Goal: Consume media (video, audio)

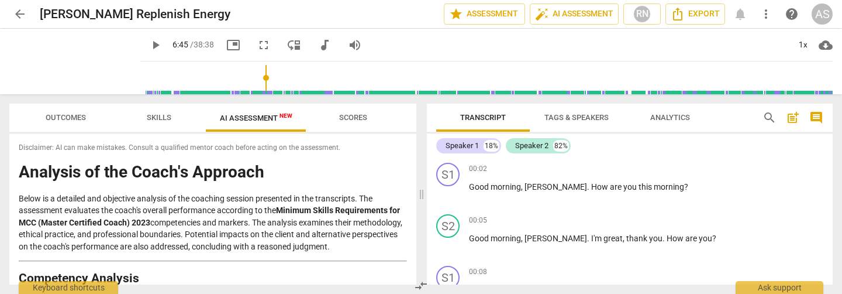
scroll to position [1512, 0]
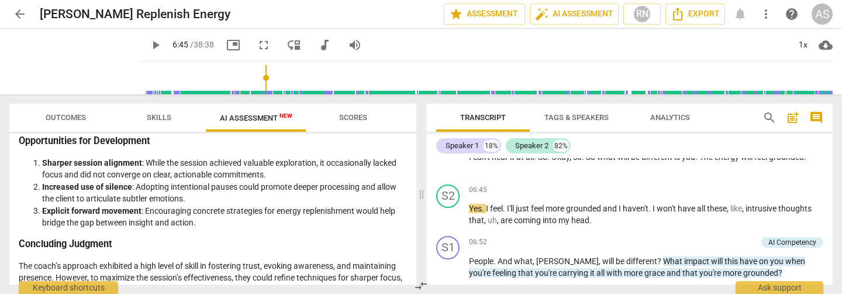
click at [149, 47] on span "play_arrow" at bounding box center [156, 45] width 14 height 14
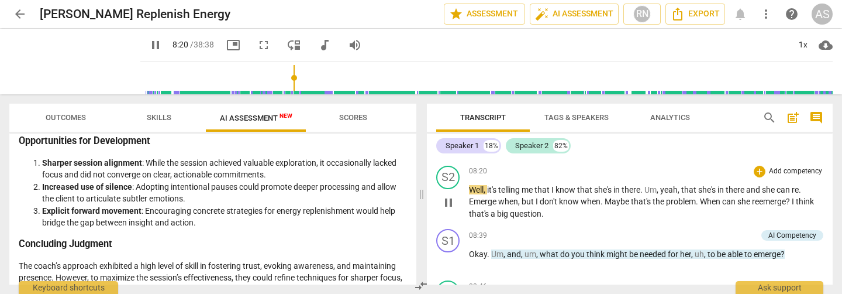
scroll to position [1900, 0]
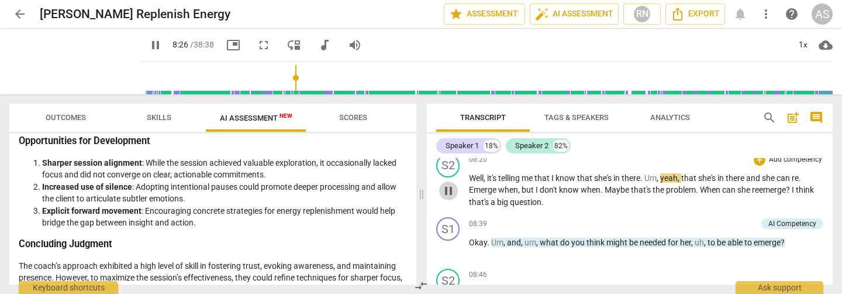
click at [454, 192] on span "pause" at bounding box center [448, 191] width 14 height 14
click at [448, 192] on span "play_arrow" at bounding box center [448, 191] width 14 height 14
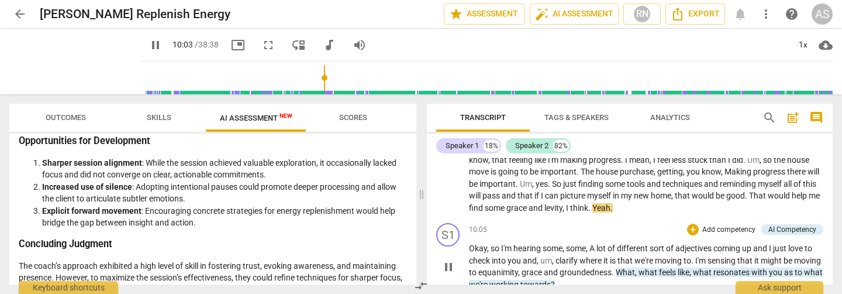
scroll to position [2062, 0]
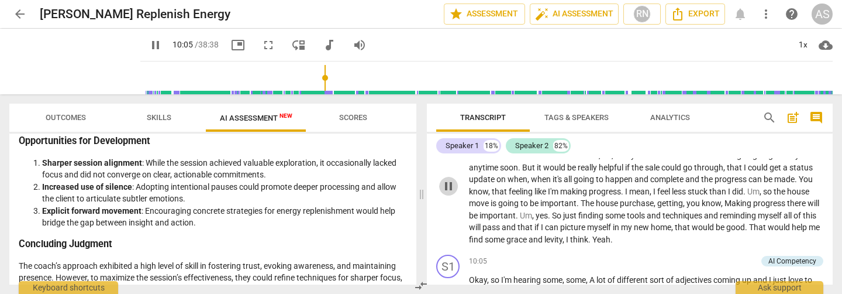
click at [446, 185] on span "pause" at bounding box center [448, 186] width 14 height 14
click at [448, 187] on span "play_arrow" at bounding box center [448, 186] width 14 height 14
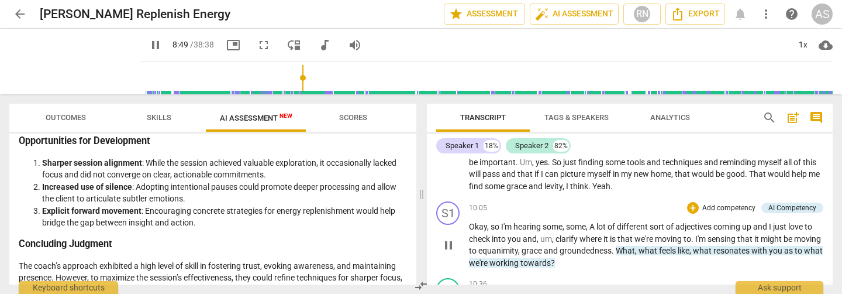
scroll to position [2116, 0]
click at [444, 246] on span "pause" at bounding box center [448, 244] width 14 height 14
click at [446, 245] on span "play_arrow" at bounding box center [448, 244] width 14 height 14
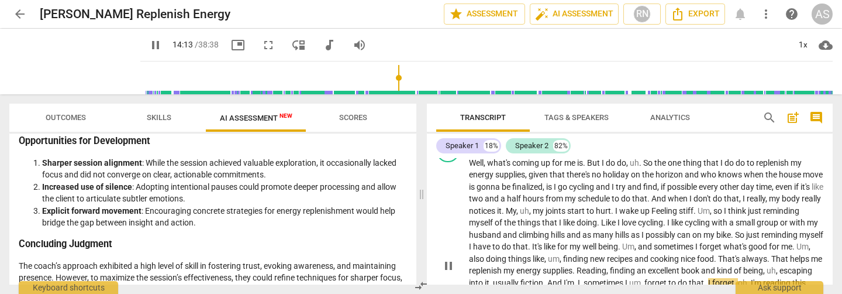
scroll to position [2678, 0]
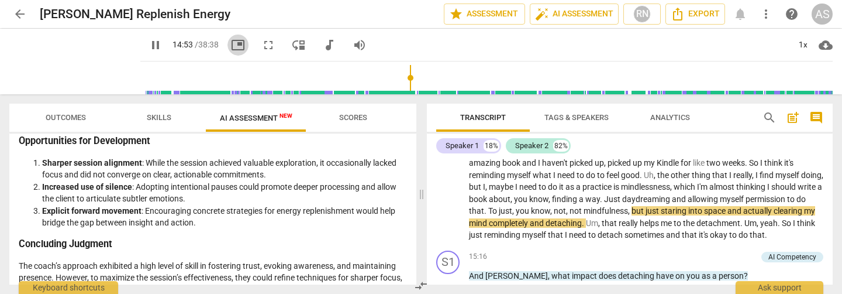
click at [231, 43] on span "picture_in_picture" at bounding box center [238, 45] width 14 height 14
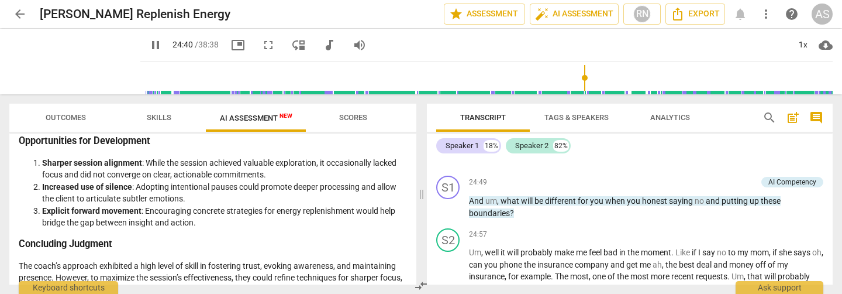
scroll to position [4120, 0]
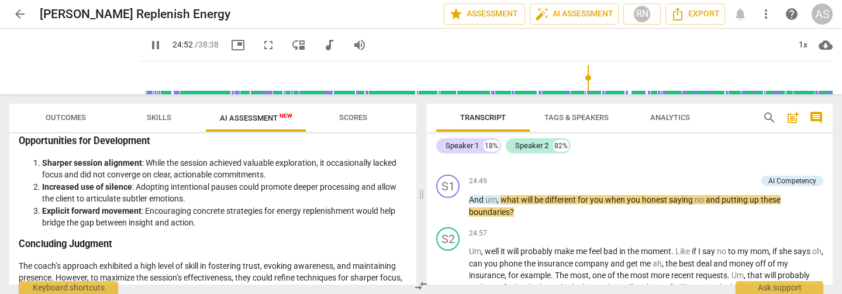
click at [149, 47] on span "pause" at bounding box center [156, 45] width 14 height 14
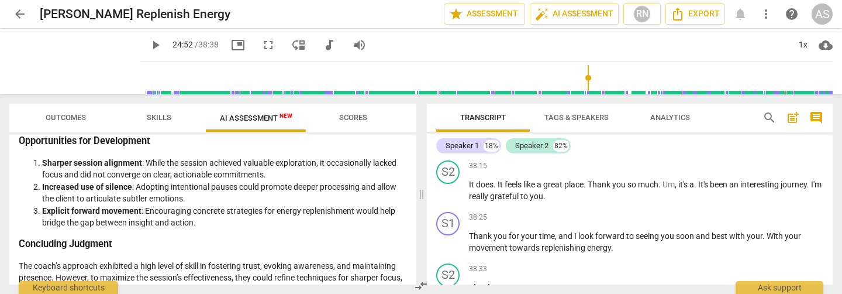
scroll to position [7002, 0]
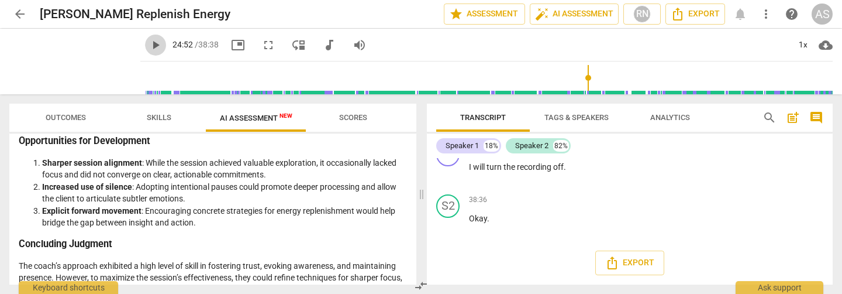
click at [149, 46] on span "play_arrow" at bounding box center [156, 45] width 14 height 14
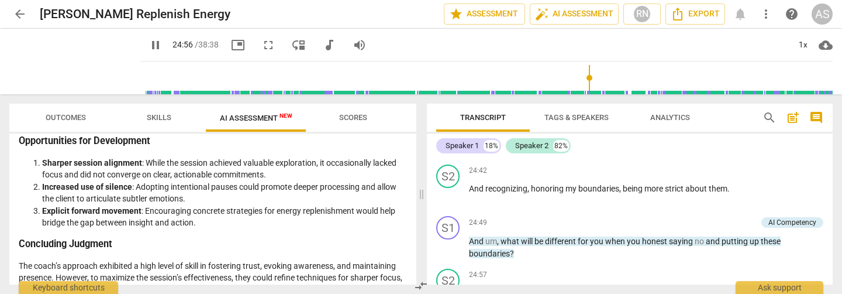
scroll to position [4047, 0]
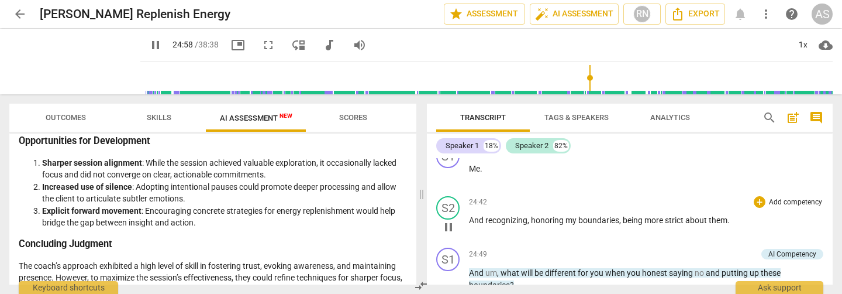
click at [447, 234] on span "pause" at bounding box center [448, 227] width 14 height 14
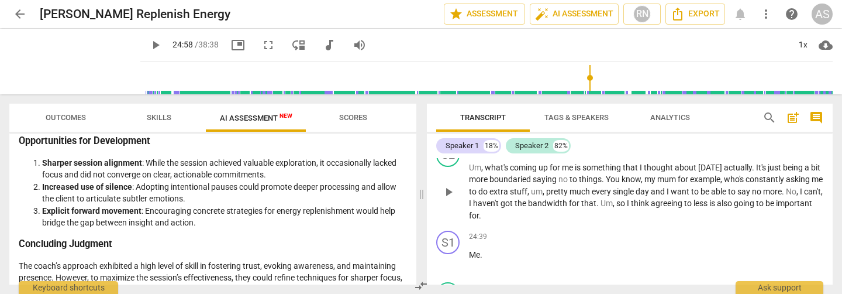
scroll to position [3950, 0]
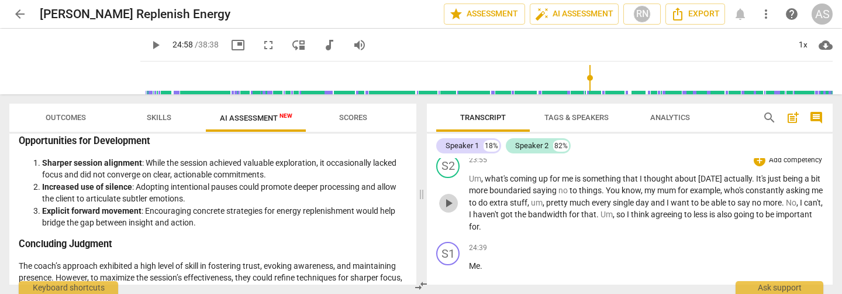
click at [446, 210] on span "play_arrow" at bounding box center [448, 203] width 14 height 14
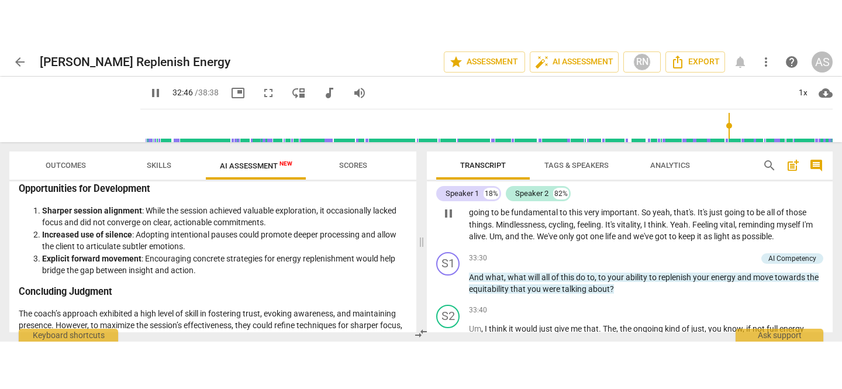
scroll to position [5679, 0]
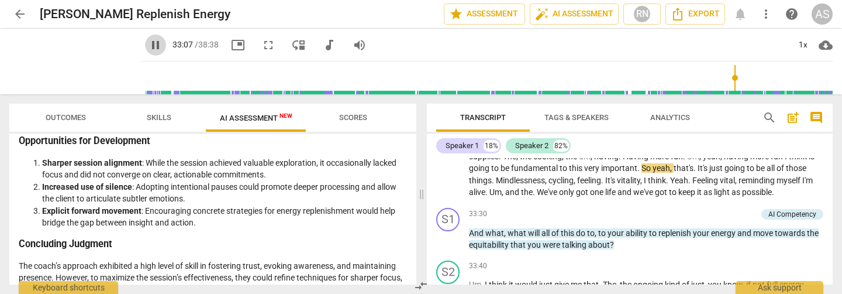
click at [149, 42] on span "pause" at bounding box center [156, 45] width 14 height 14
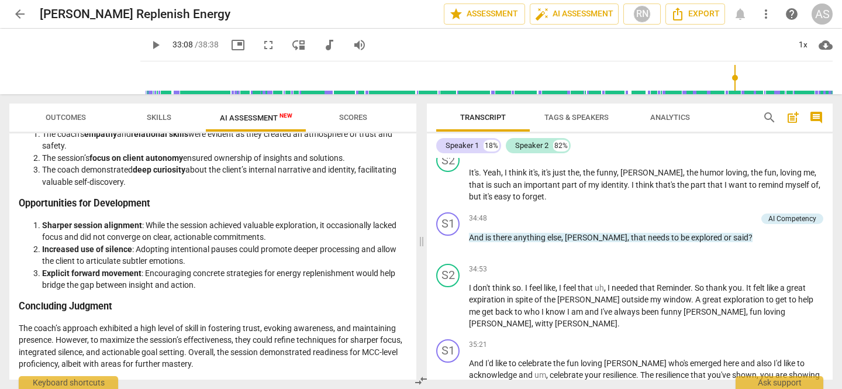
scroll to position [5928, 0]
click at [449, 251] on span "play_arrow" at bounding box center [448, 244] width 14 height 14
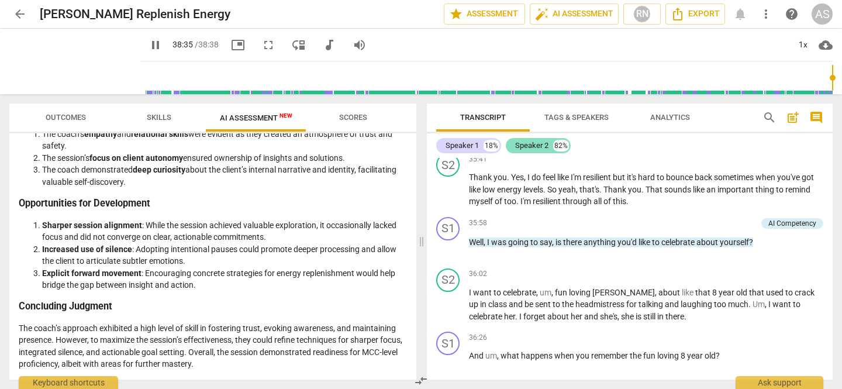
scroll to position [6157, 0]
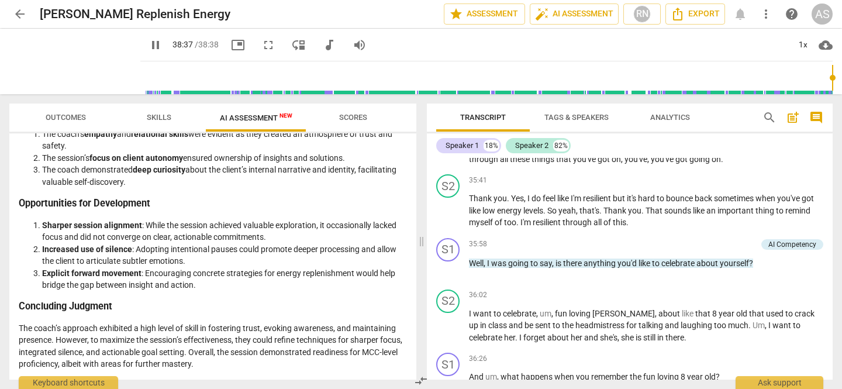
type input "2318"
click at [19, 15] on span "arrow_back" at bounding box center [20, 14] width 14 height 14
